Goal: Information Seeking & Learning: Learn about a topic

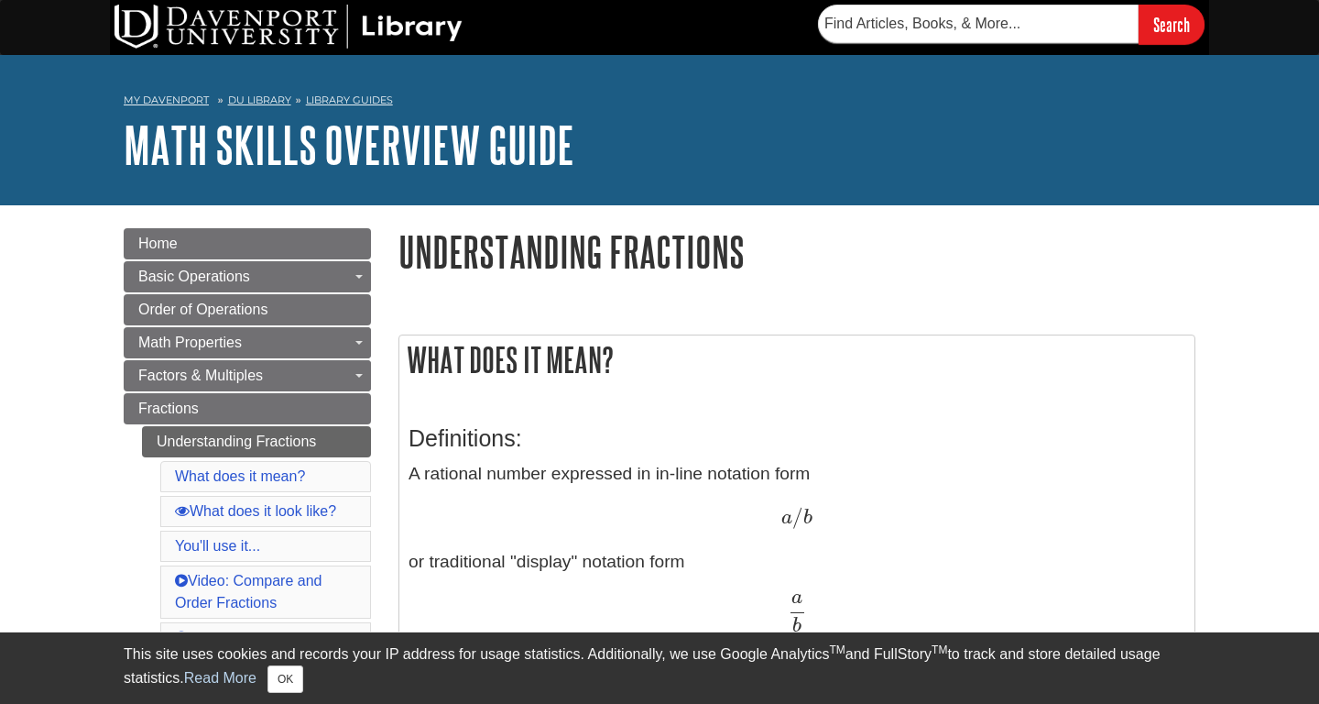
click at [771, 245] on h1 "Understanding Fractions" at bounding box center [796, 251] width 797 height 47
click at [778, 241] on h1 "Understanding Fractions" at bounding box center [796, 251] width 797 height 47
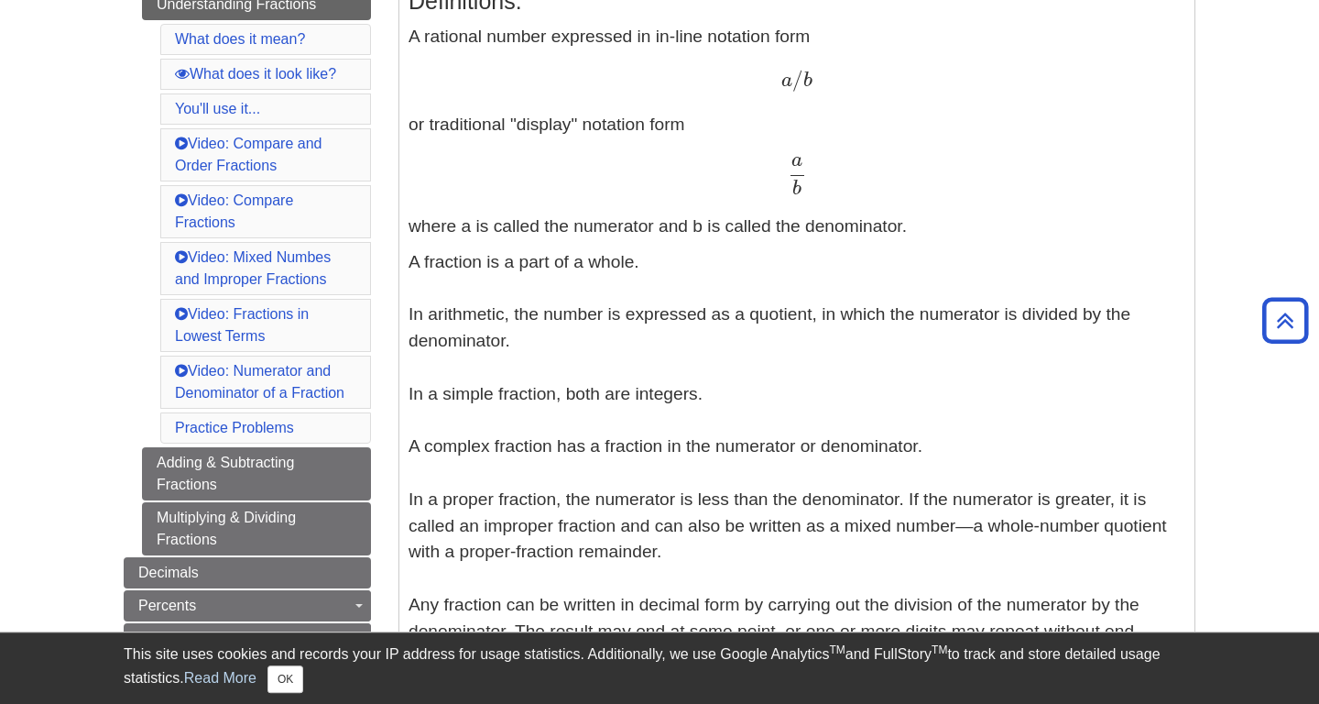
scroll to position [495, 0]
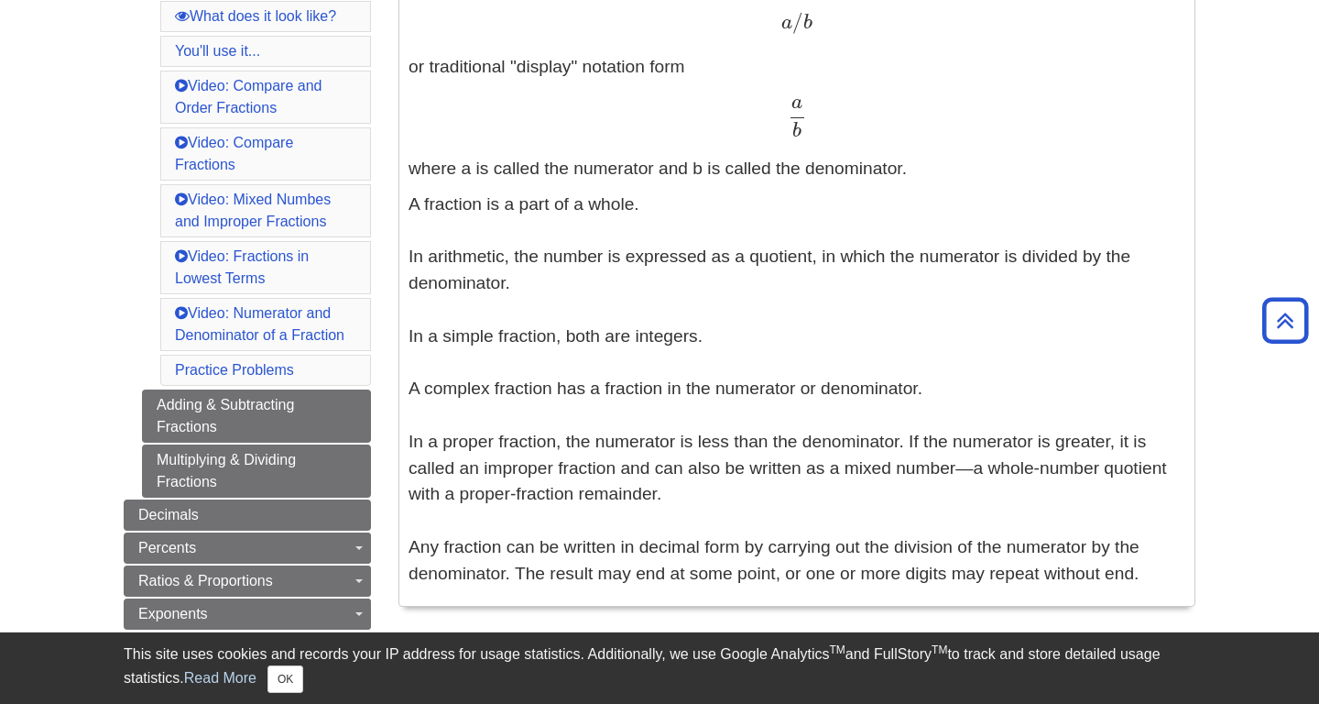
click at [819, 263] on p "A fraction is a part of a whole. In arithmetic, the number is expressed as a qu…" at bounding box center [797, 389] width 777 height 396
click at [509, 257] on p "A fraction is a part of a whole. In arithmetic, the number is expressed as a qu…" at bounding box center [797, 389] width 777 height 396
click at [529, 259] on p "A fraction is a part of a whole. In arithmetic, the number is expressed as a qu…" at bounding box center [797, 389] width 777 height 396
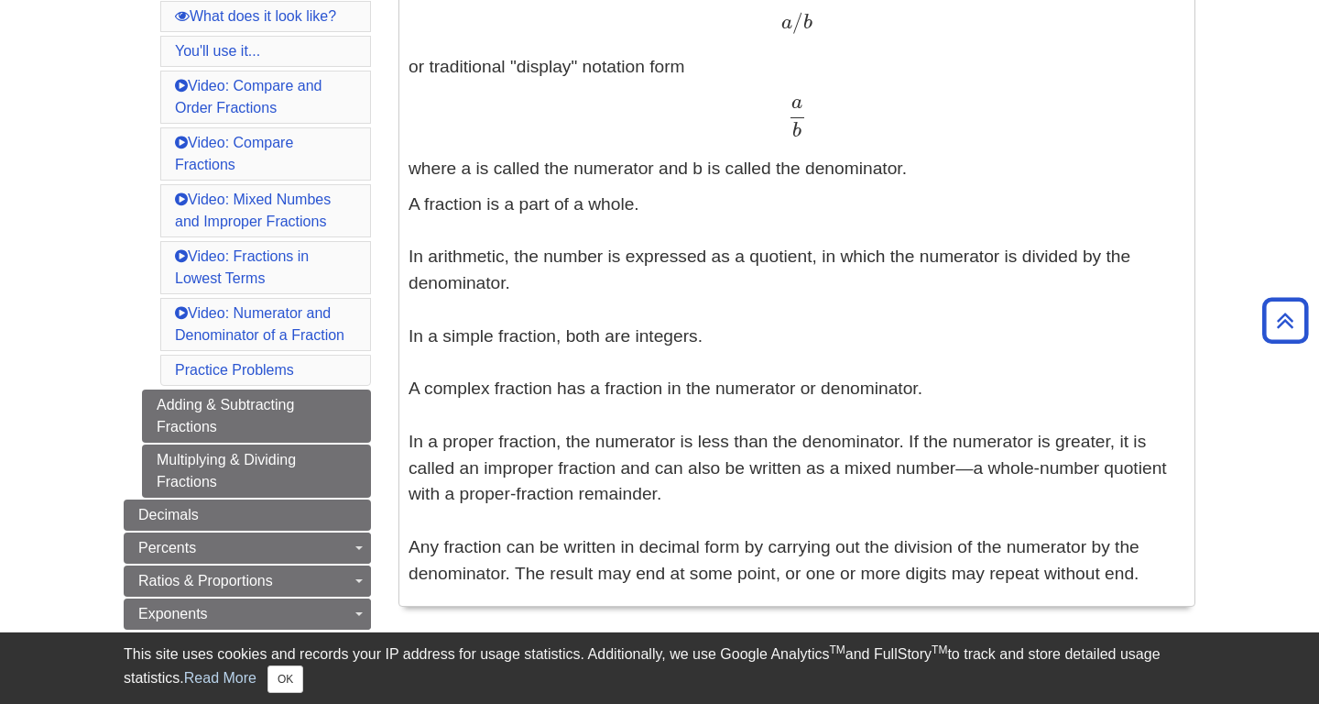
click at [532, 259] on p "A fraction is a part of a whole. In arithmetic, the number is expressed as a qu…" at bounding box center [797, 389] width 777 height 396
click at [534, 258] on p "A fraction is a part of a whole. In arithmetic, the number is expressed as a qu…" at bounding box center [797, 389] width 777 height 396
click at [536, 257] on p "A fraction is a part of a whole. In arithmetic, the number is expressed as a qu…" at bounding box center [797, 389] width 777 height 396
click at [536, 256] on p "A fraction is a part of a whole. In arithmetic, the number is expressed as a qu…" at bounding box center [797, 389] width 777 height 396
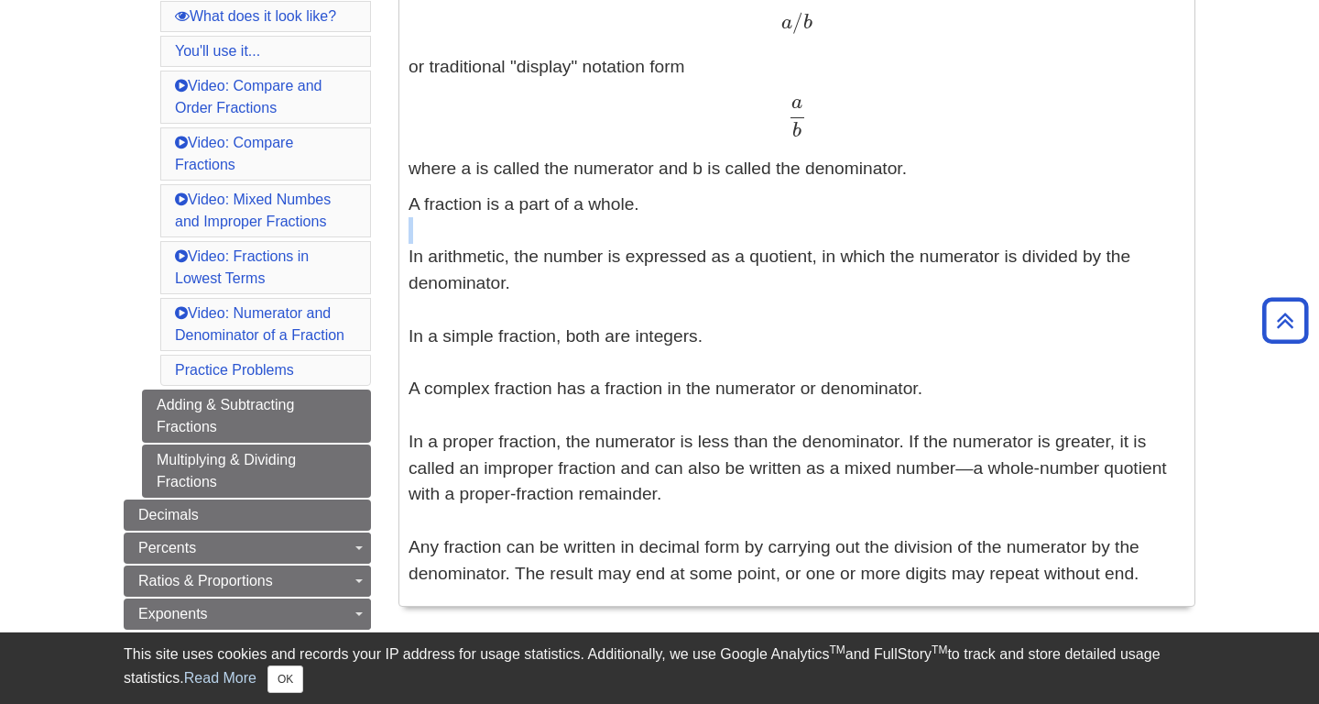
click at [536, 256] on p "A fraction is a part of a whole. In arithmetic, the number is expressed as a qu…" at bounding box center [797, 389] width 777 height 396
click at [540, 256] on p "A fraction is a part of a whole. In arithmetic, the number is expressed as a qu…" at bounding box center [797, 389] width 777 height 396
drag, startPoint x: 540, startPoint y: 256, endPoint x: 760, endPoint y: 260, distance: 219.9
click at [760, 260] on p "A fraction is a part of a whole. In arithmetic, the number is expressed as a qu…" at bounding box center [797, 389] width 777 height 396
click at [763, 260] on p "A fraction is a part of a whole. In arithmetic, the number is expressed as a qu…" at bounding box center [797, 389] width 777 height 396
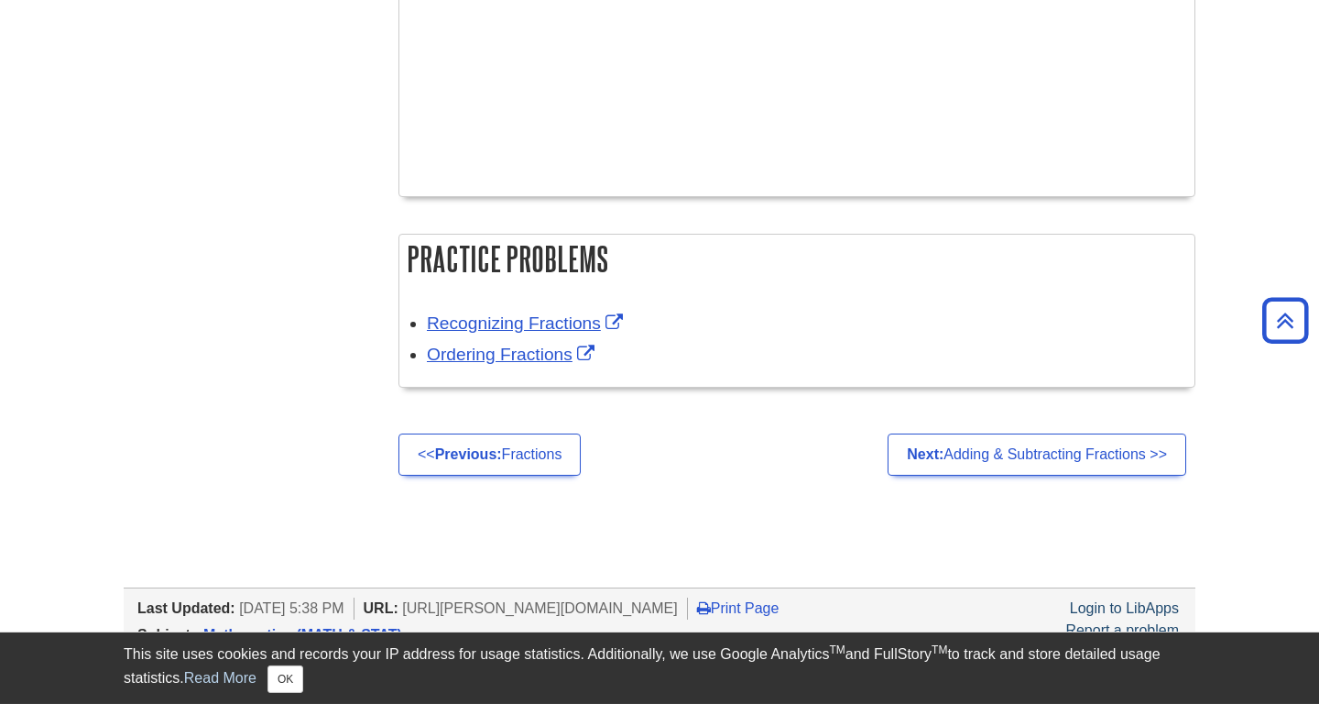
scroll to position [3660, 0]
